Goal: Task Accomplishment & Management: Manage account settings

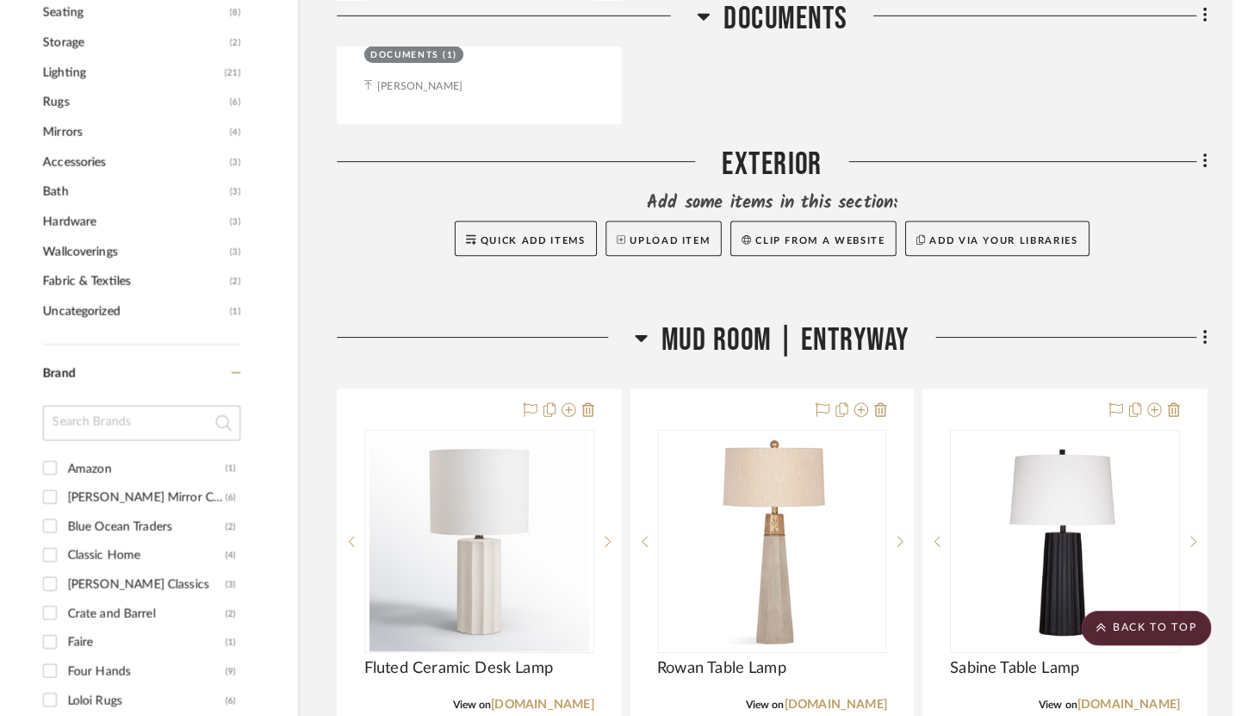
scroll to position [1163, 0]
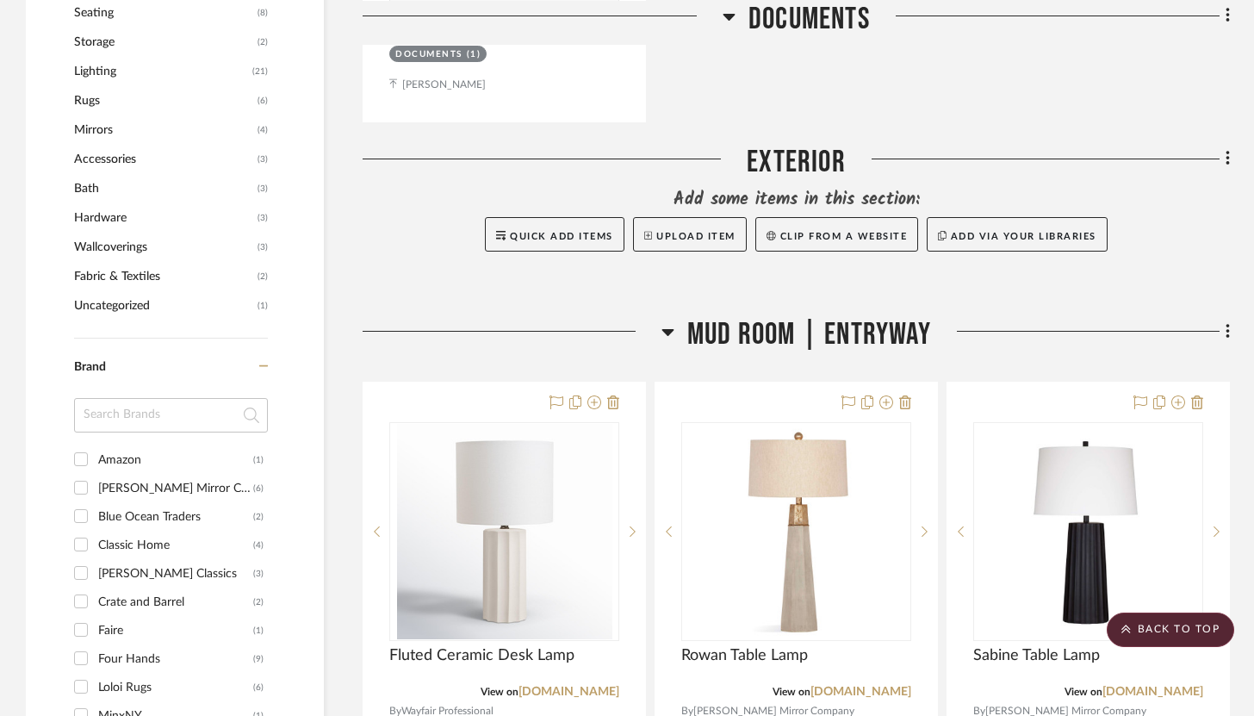
click at [927, 319] on fa-icon at bounding box center [1225, 333] width 11 height 28
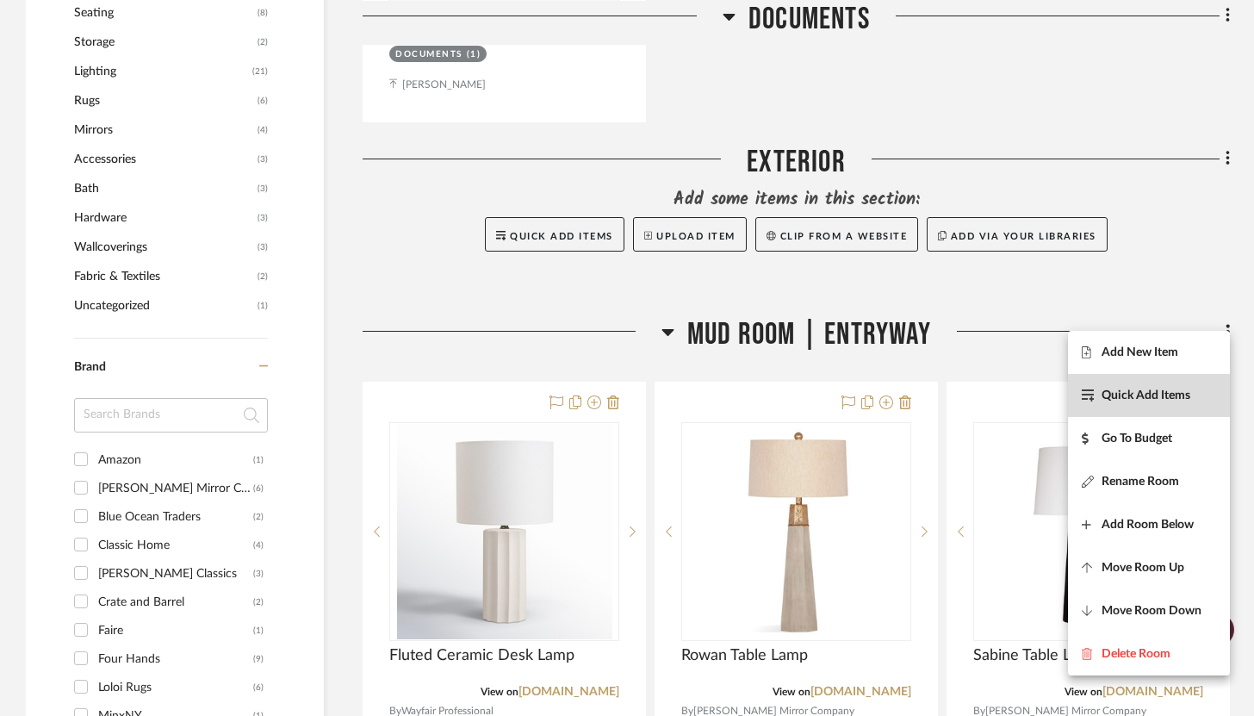
click at [927, 395] on span "Quick Add Items" at bounding box center [1146, 395] width 89 height 15
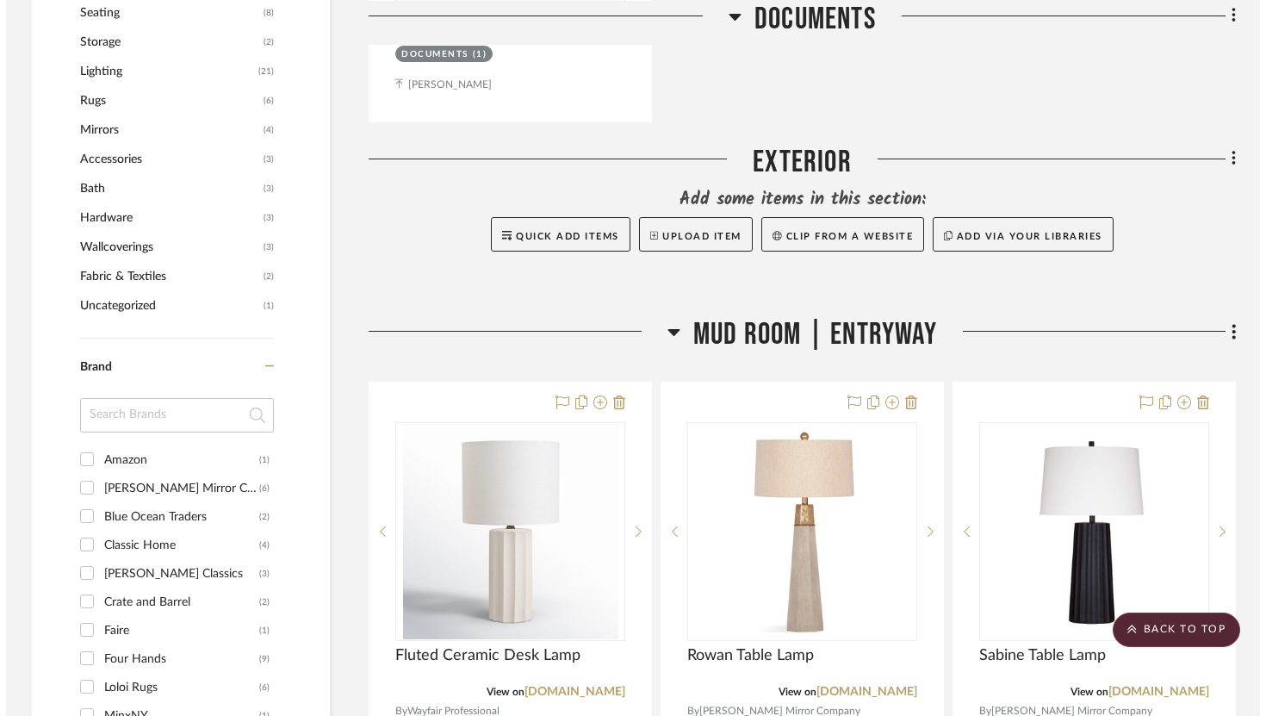
scroll to position [0, 0]
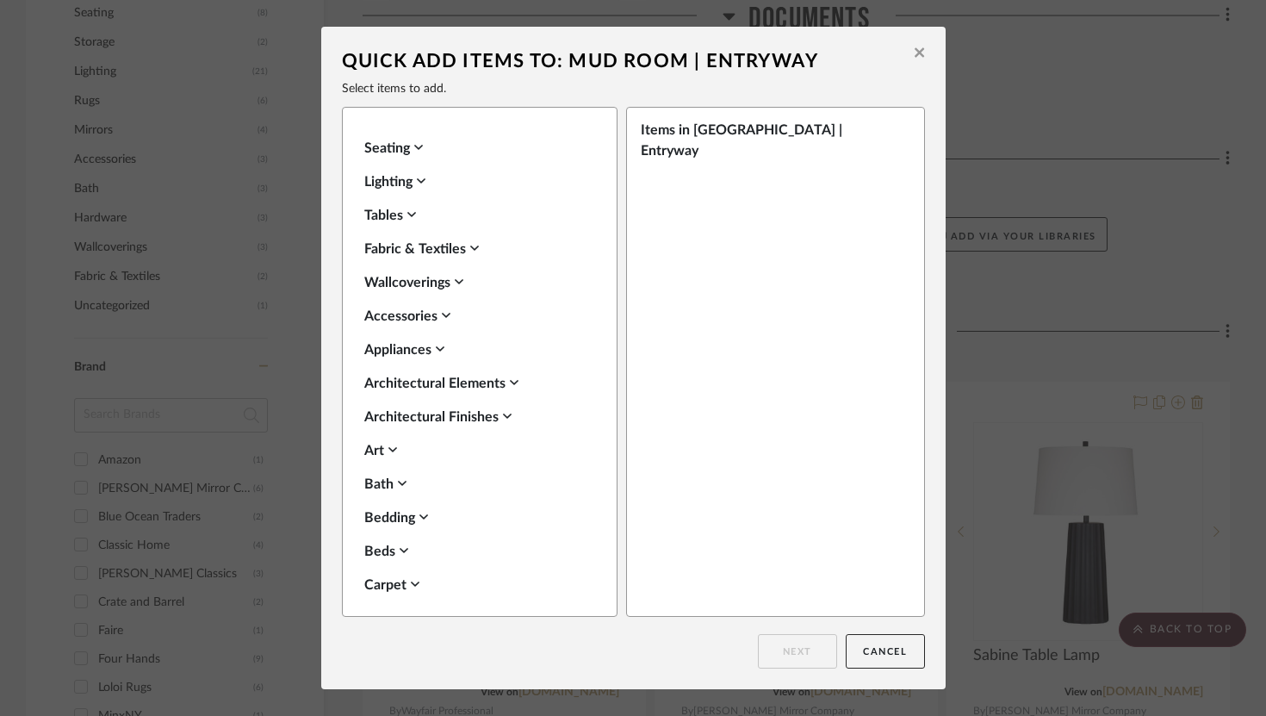
click at [917, 43] on button at bounding box center [919, 54] width 27 height 40
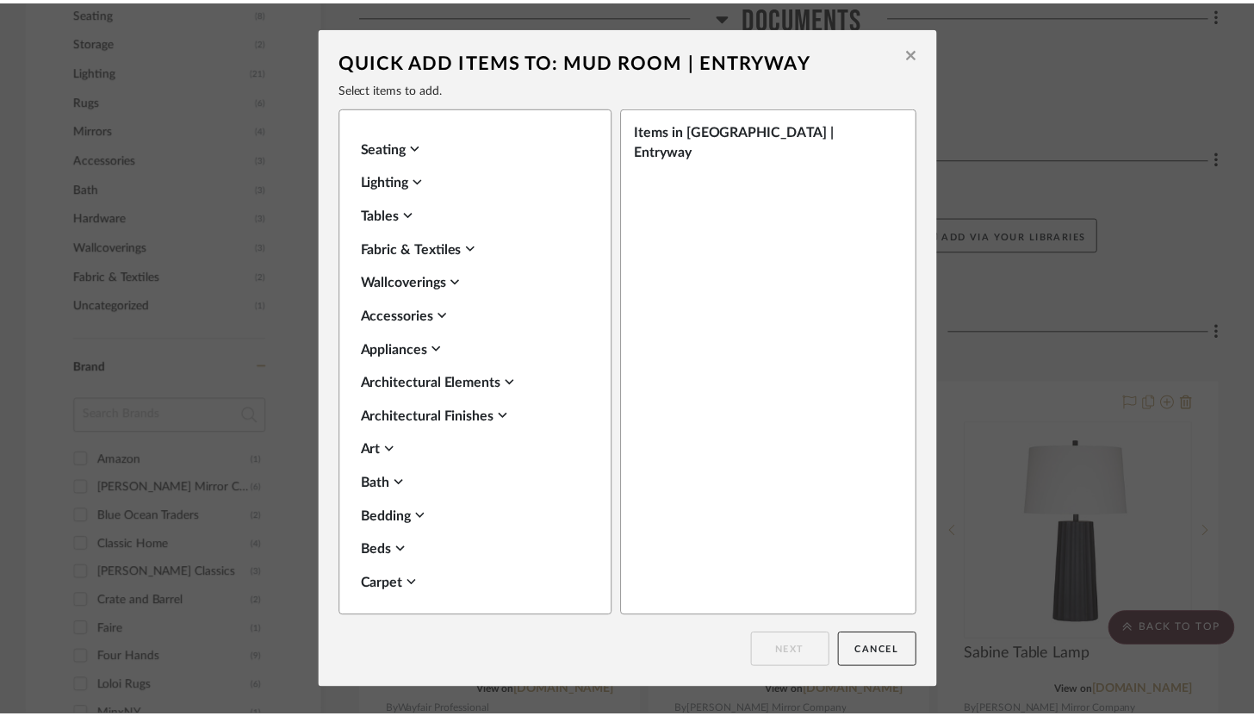
scroll to position [1163, 0]
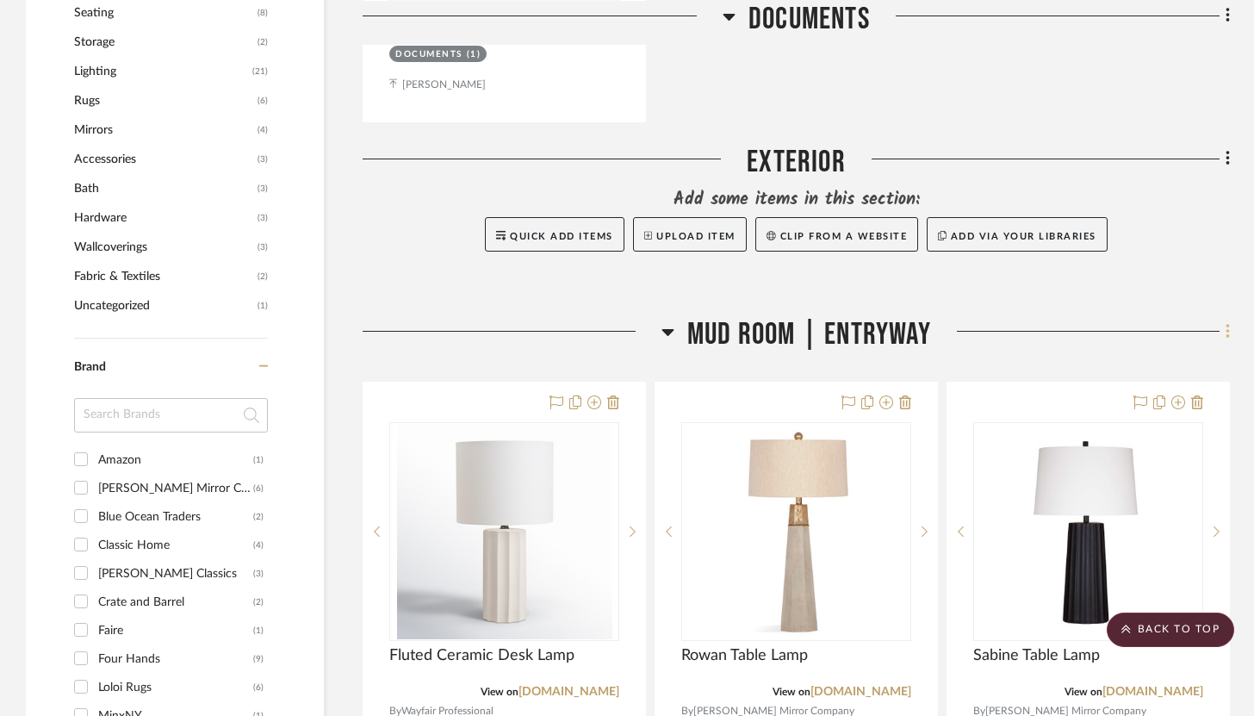
click at [927, 324] on icon at bounding box center [1227, 331] width 3 height 15
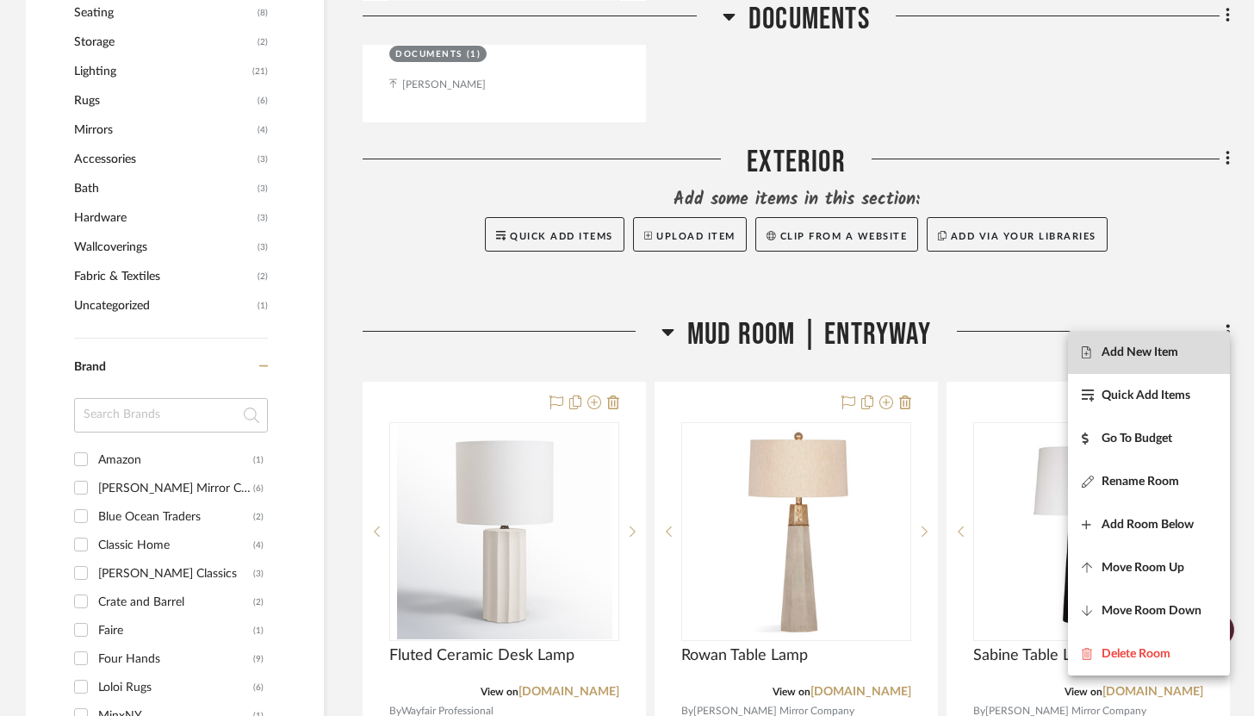
click at [927, 351] on span "Add New Item" at bounding box center [1140, 352] width 77 height 15
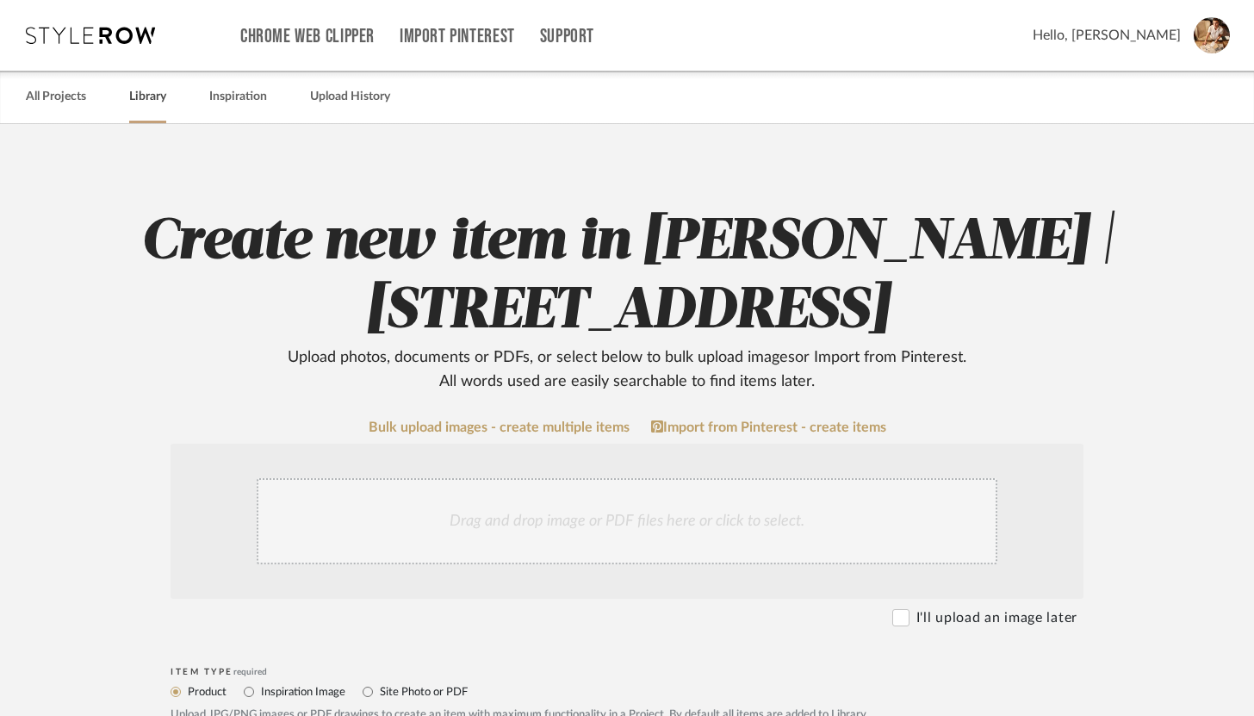
click at [149, 85] on link "Library" at bounding box center [147, 96] width 37 height 23
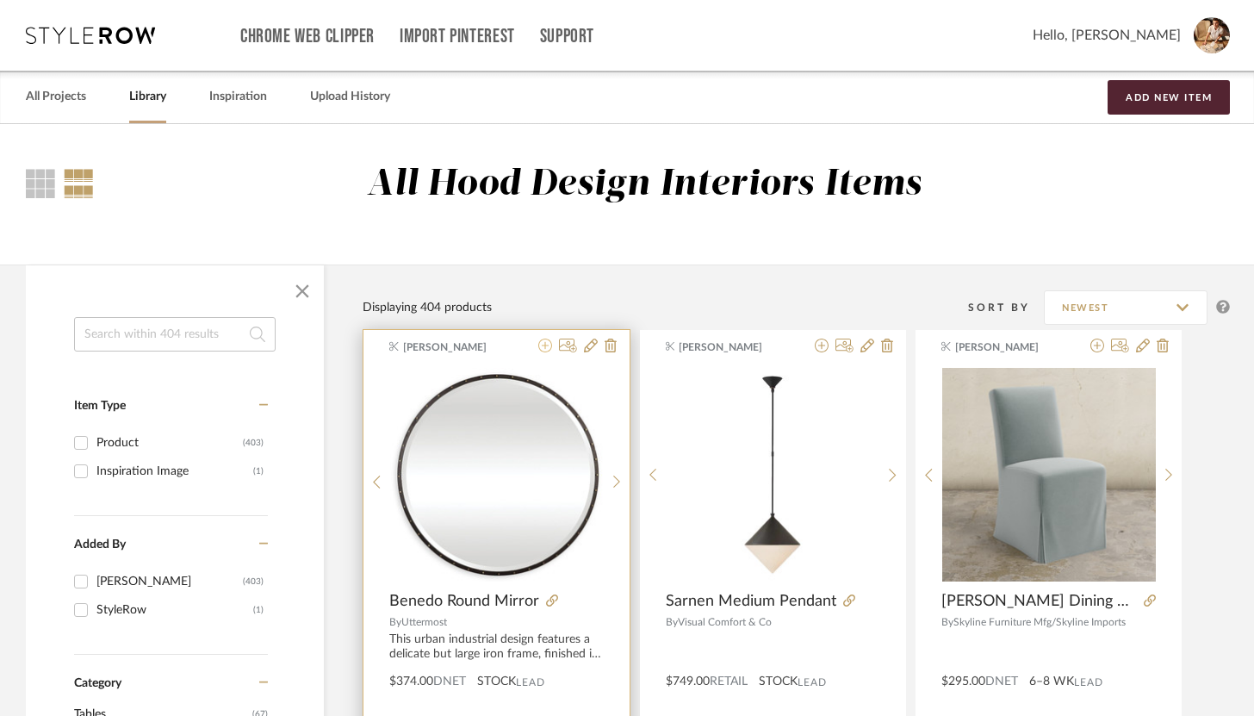
click at [544, 347] on icon at bounding box center [545, 346] width 14 height 14
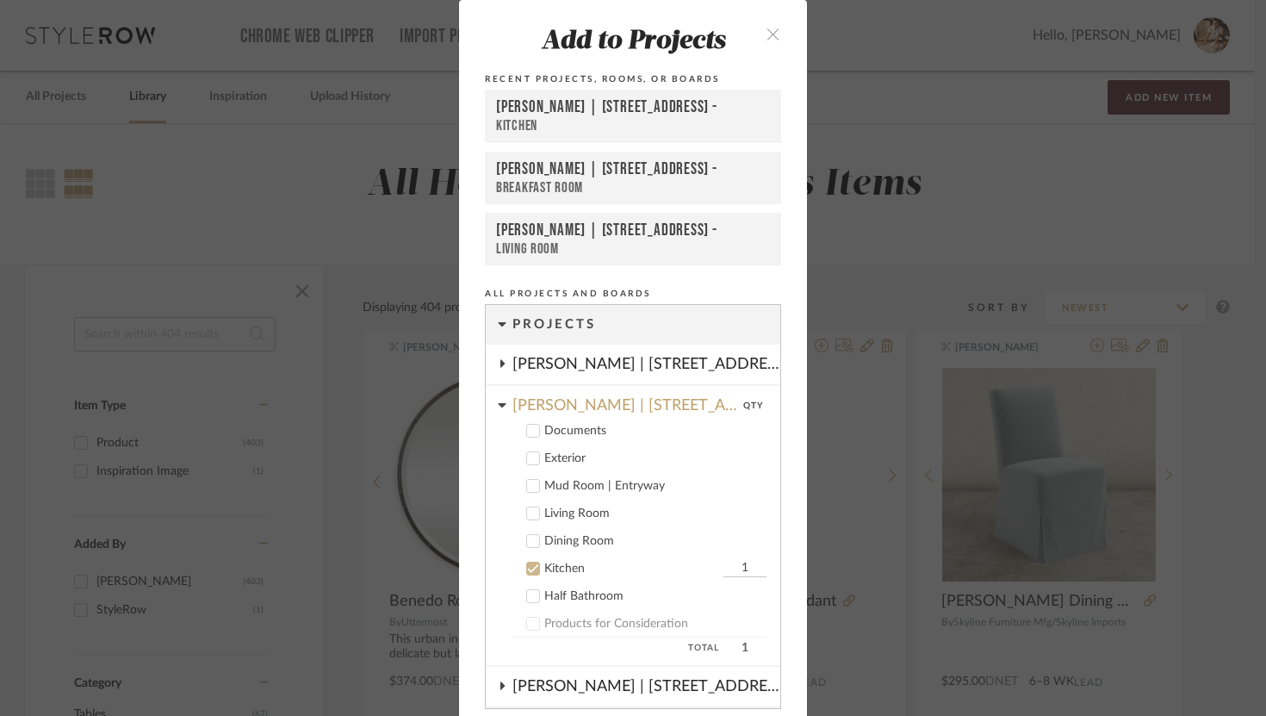
scroll to position [62, 0]
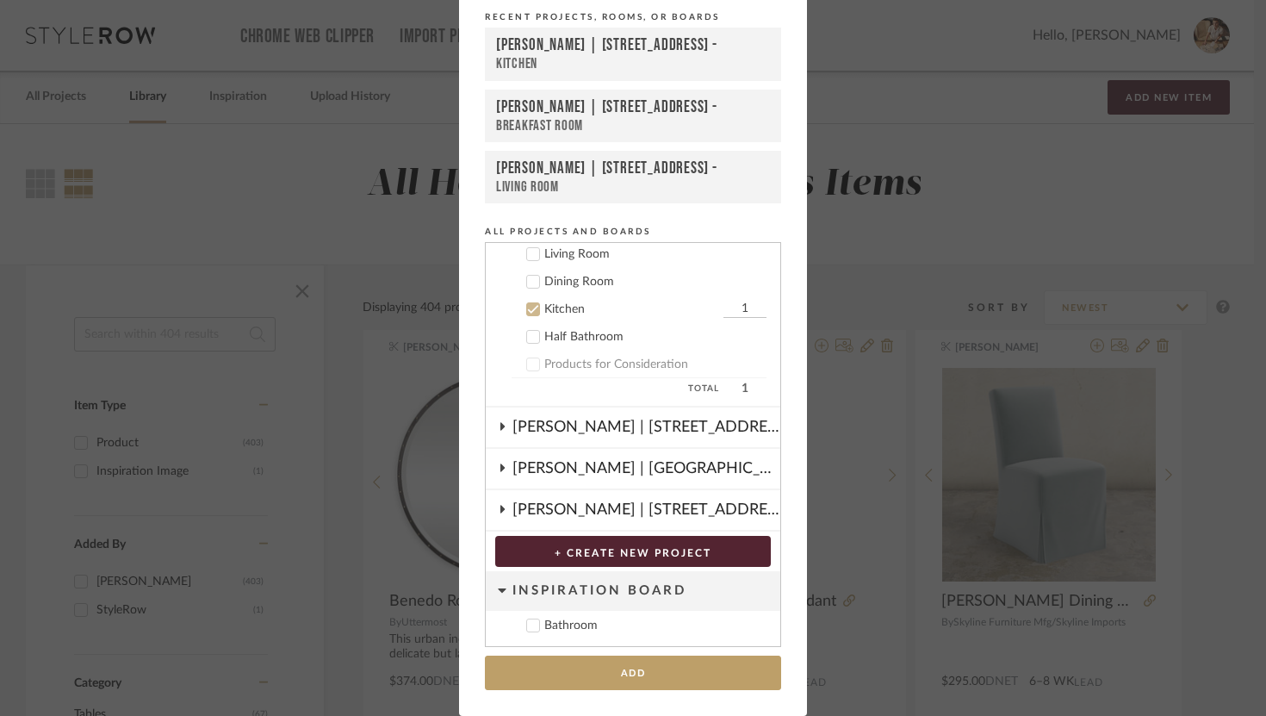
click at [532, 308] on icon at bounding box center [533, 309] width 12 height 12
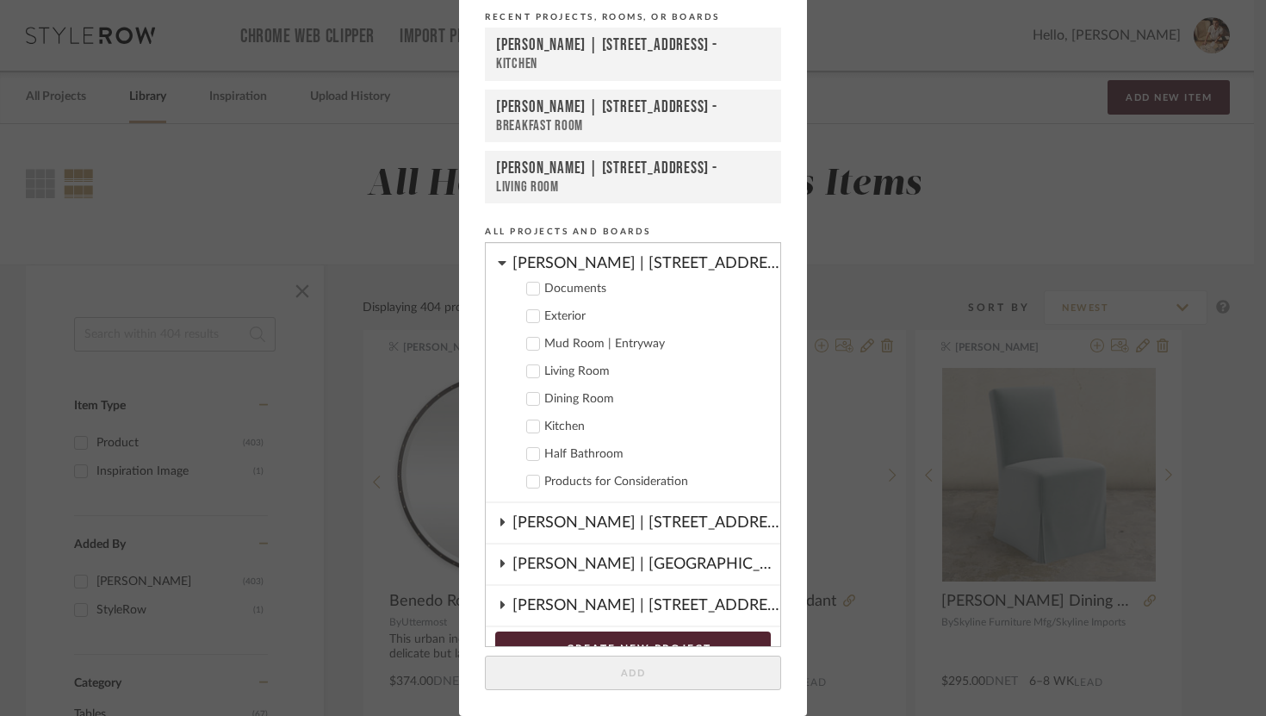
scroll to position [77, 0]
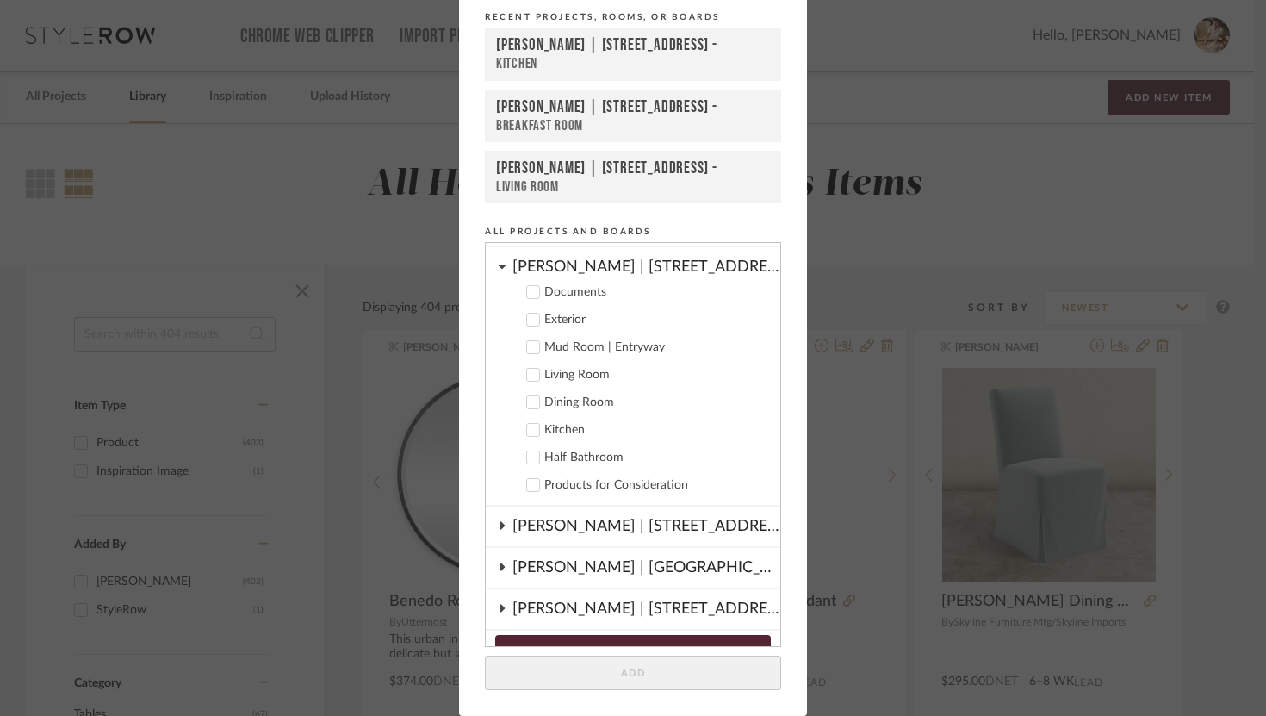
click at [532, 344] on icon at bounding box center [533, 347] width 12 height 12
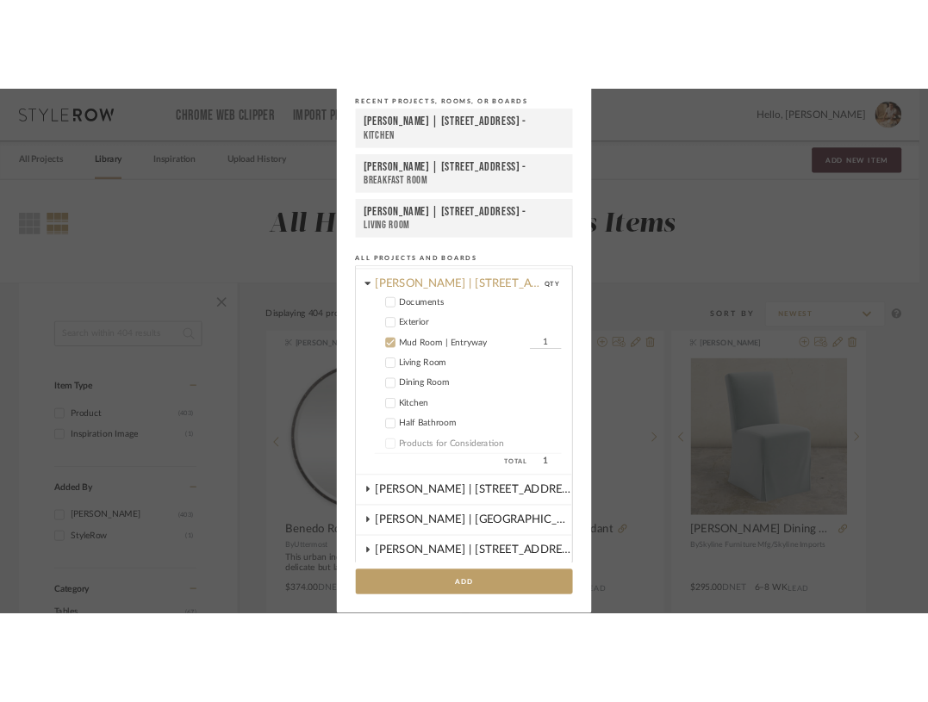
scroll to position [146, 0]
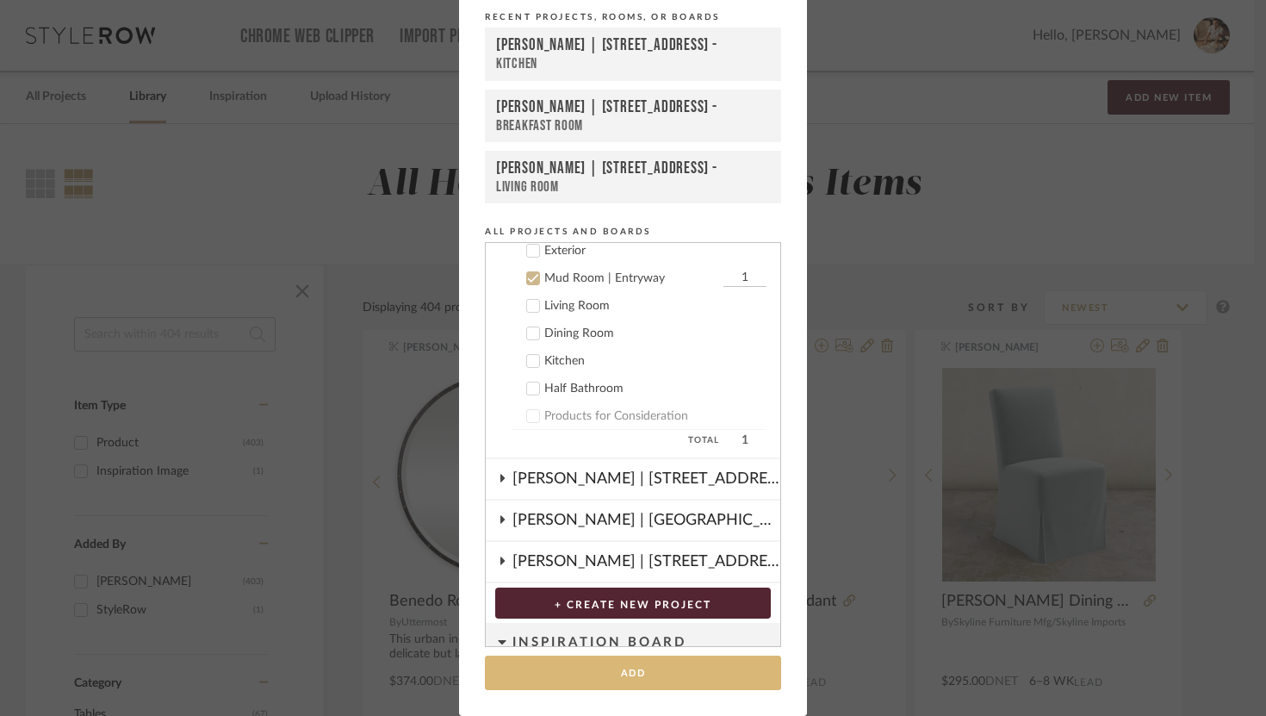
click at [712, 674] on button "Add" at bounding box center [633, 673] width 296 height 35
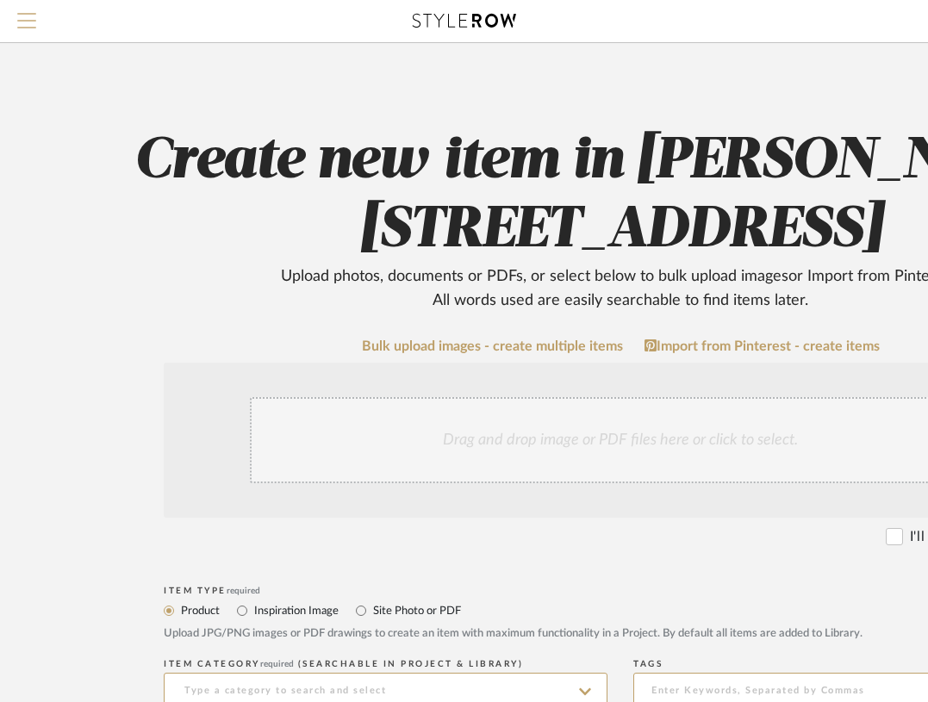
click at [24, 16] on span "Menu" at bounding box center [26, 26] width 19 height 26
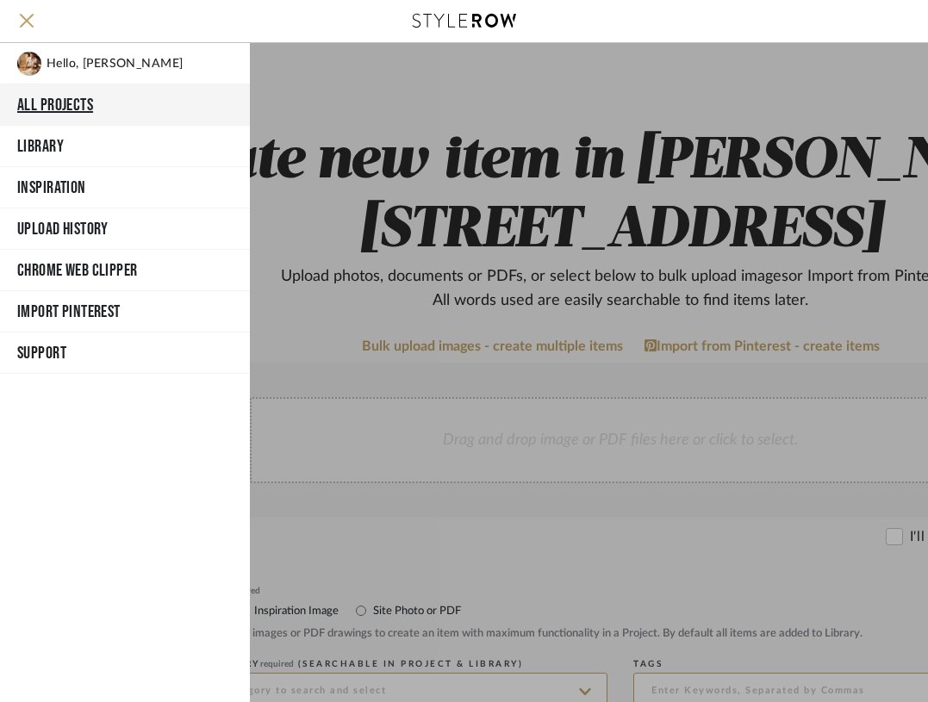
click at [64, 111] on button "All Projects" at bounding box center [125, 104] width 250 height 41
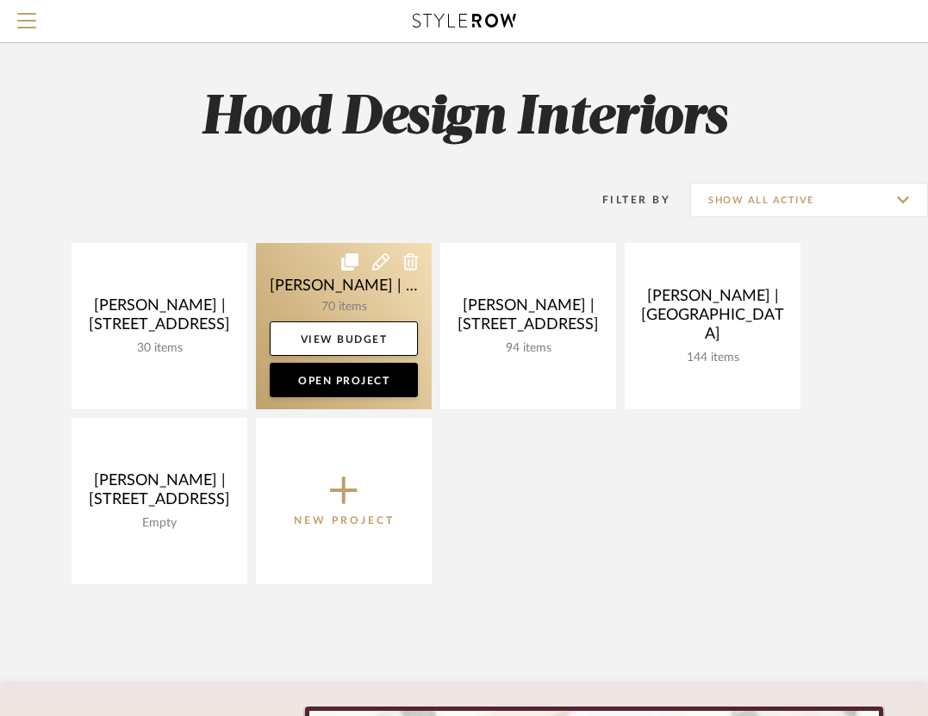
click at [321, 303] on link at bounding box center [344, 326] width 176 height 166
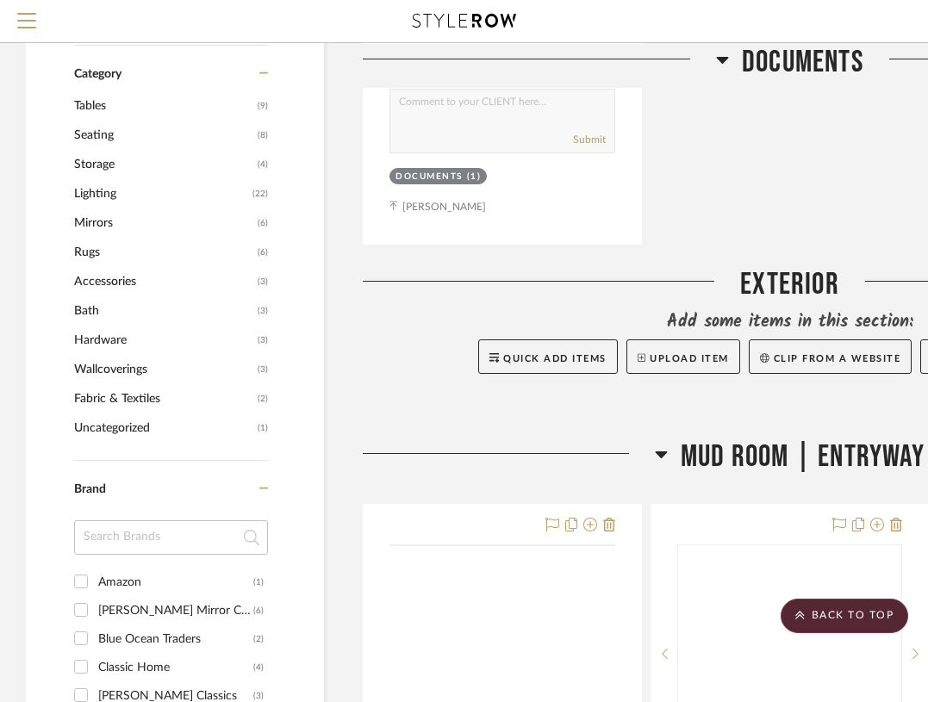
scroll to position [1160, 0]
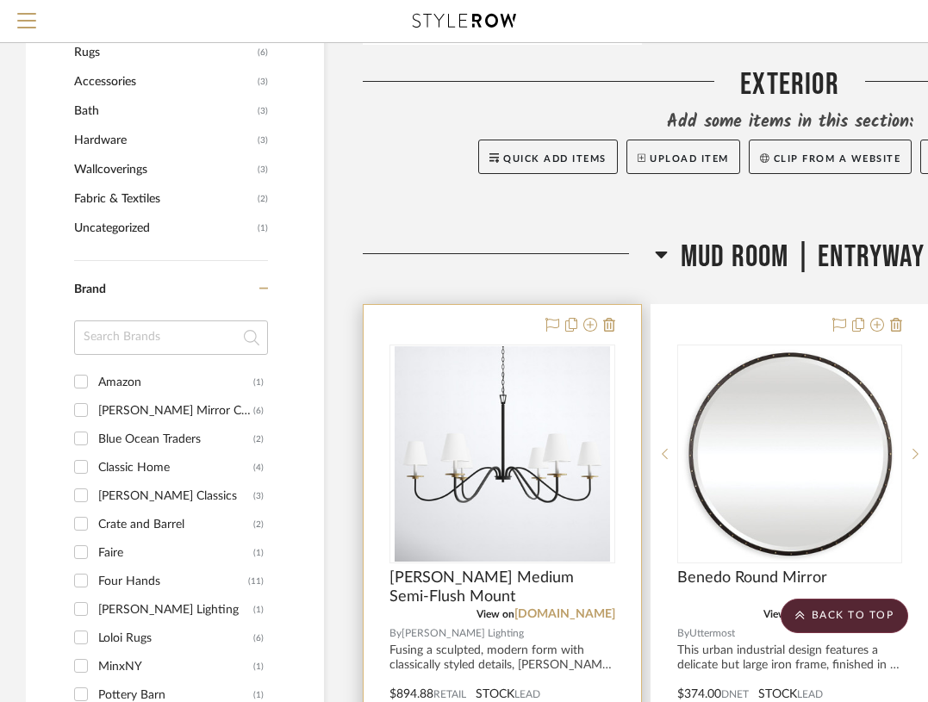
click at [503, 313] on div at bounding box center [502, 682] width 277 height 754
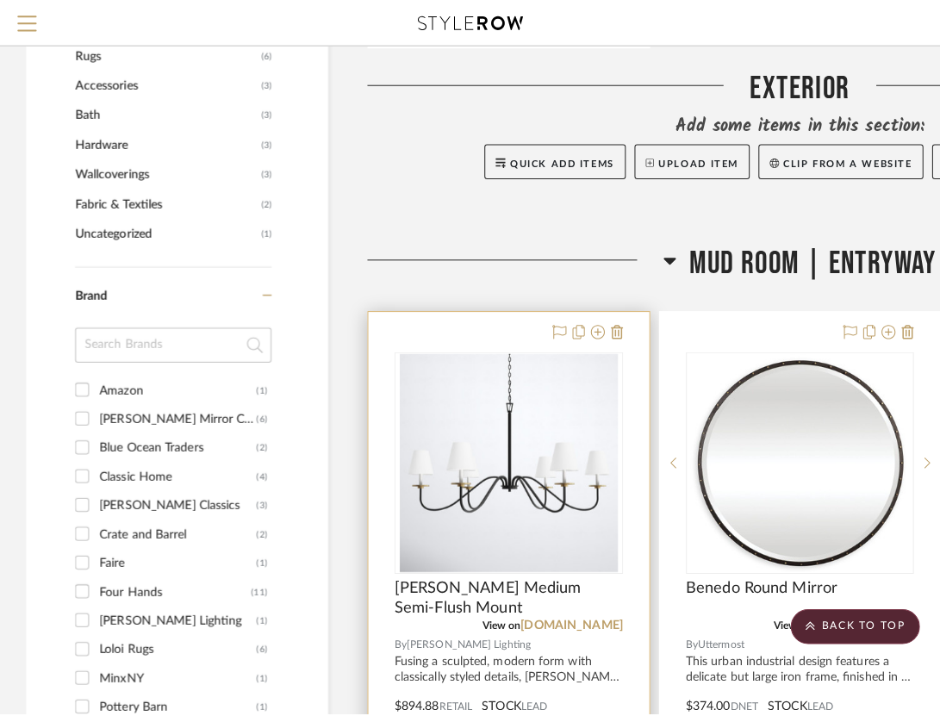
scroll to position [0, 0]
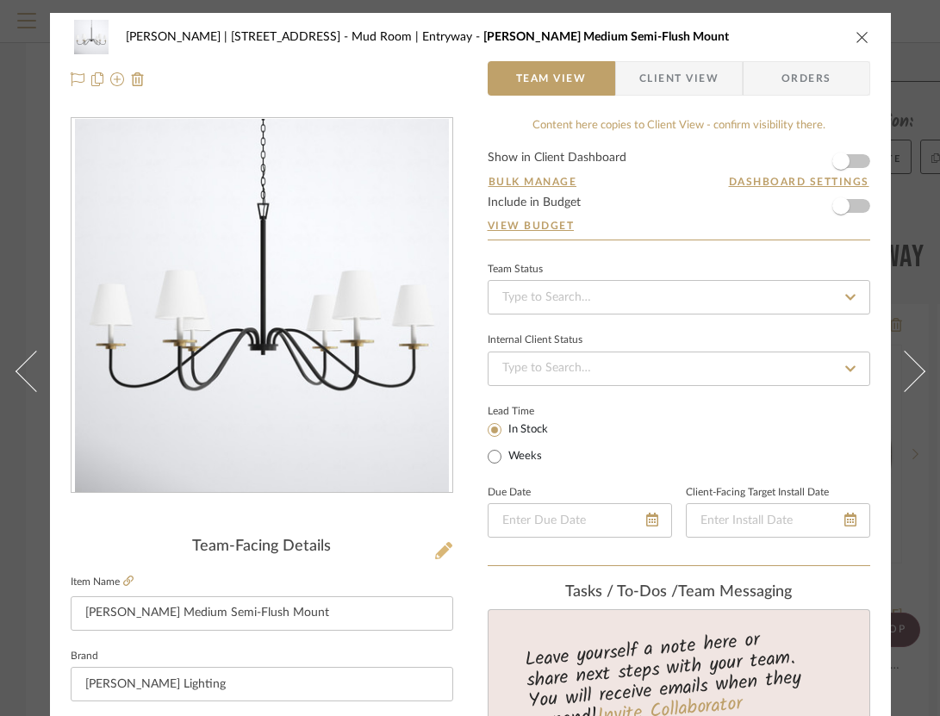
click at [443, 555] on icon at bounding box center [443, 550] width 17 height 17
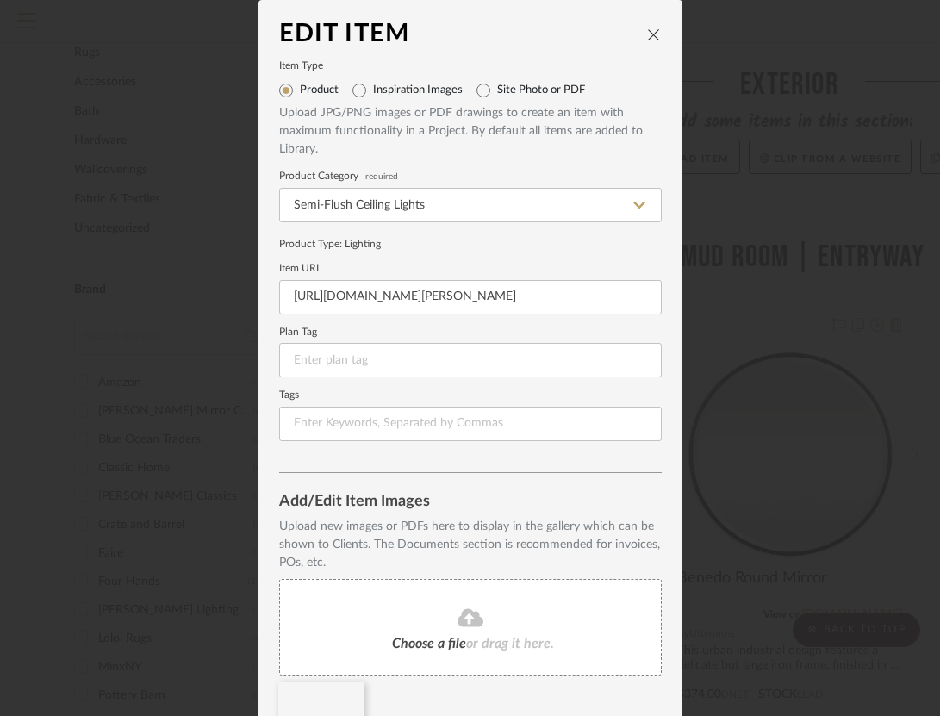
scroll to position [105, 0]
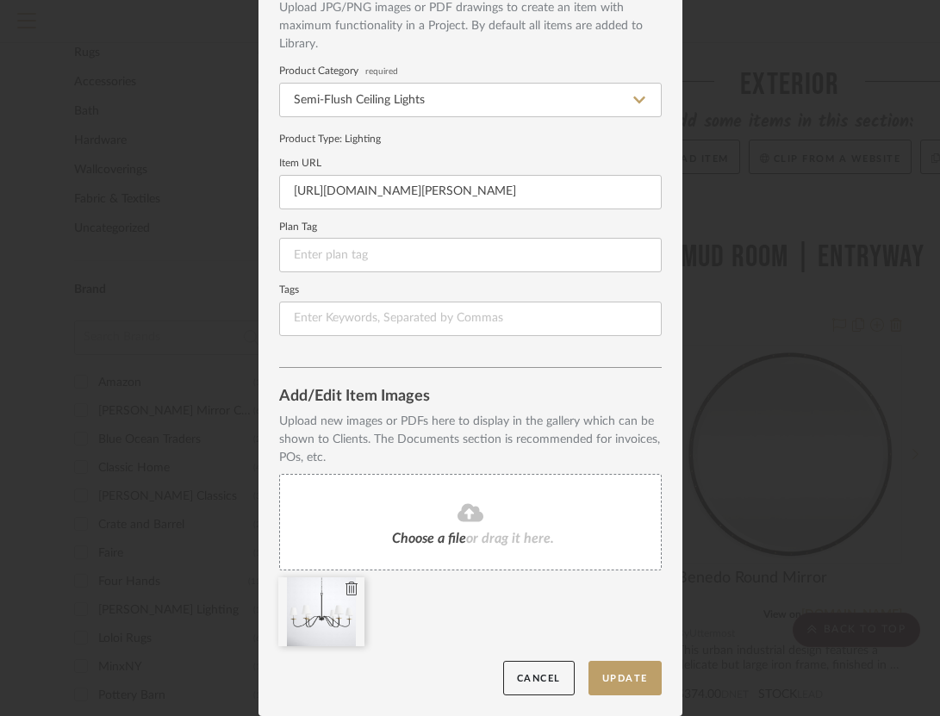
click at [345, 588] on icon at bounding box center [351, 589] width 12 height 14
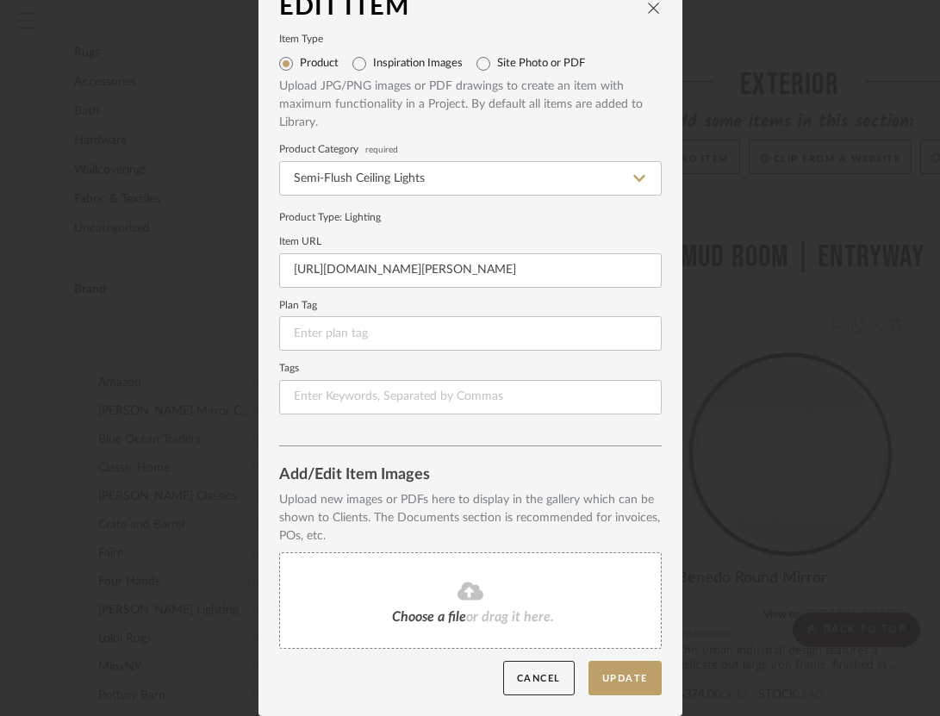
click at [466, 591] on icon at bounding box center [470, 591] width 26 height 21
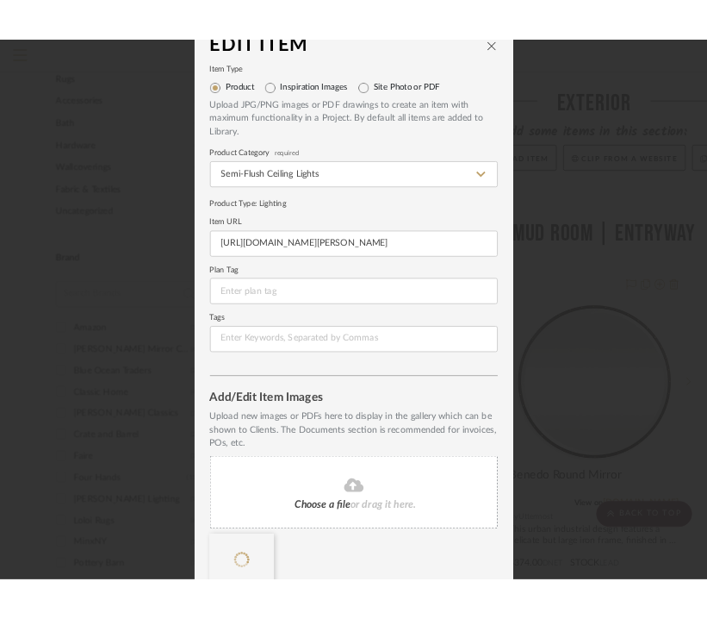
scroll to position [105, 0]
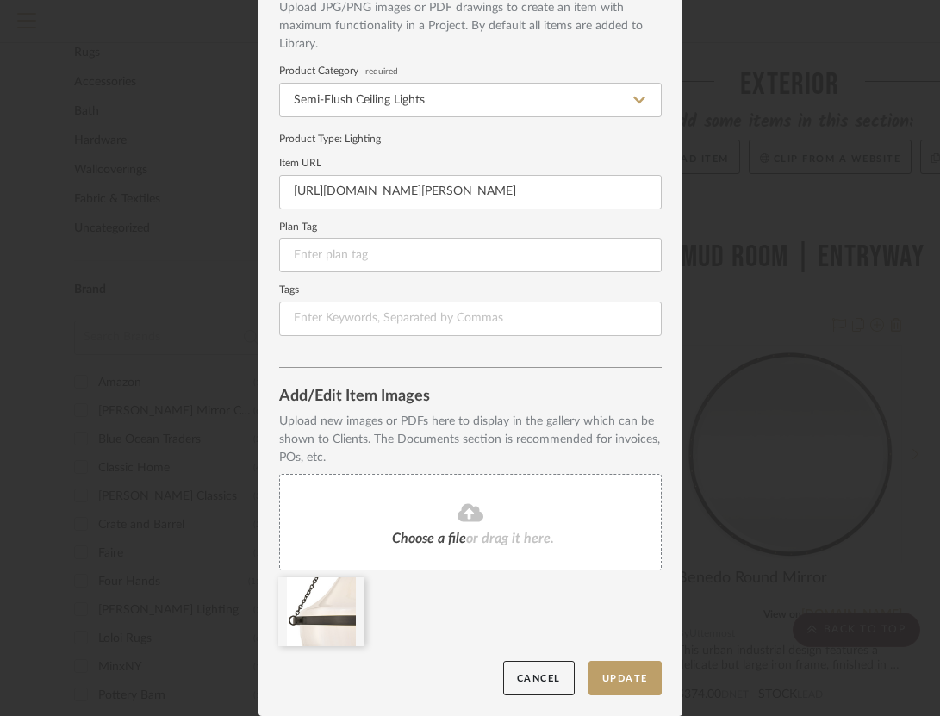
click at [477, 508] on fa-icon at bounding box center [470, 513] width 157 height 22
click at [457, 510] on icon at bounding box center [470, 512] width 26 height 18
click at [461, 513] on icon at bounding box center [470, 512] width 26 height 21
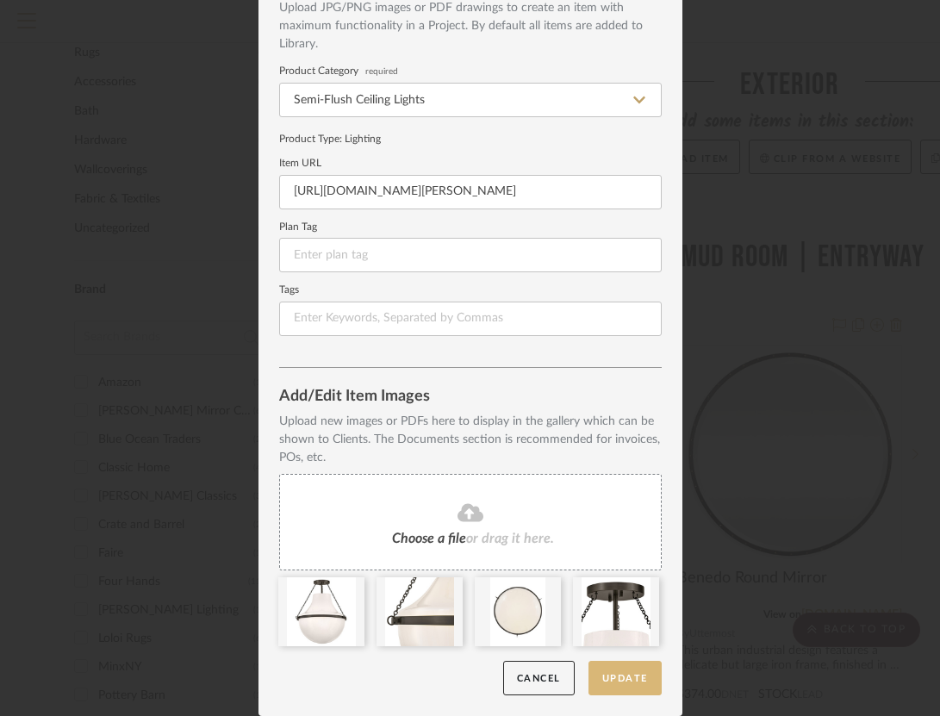
click at [643, 675] on button "Update" at bounding box center [624, 678] width 73 height 35
